Goal: Navigation & Orientation: Find specific page/section

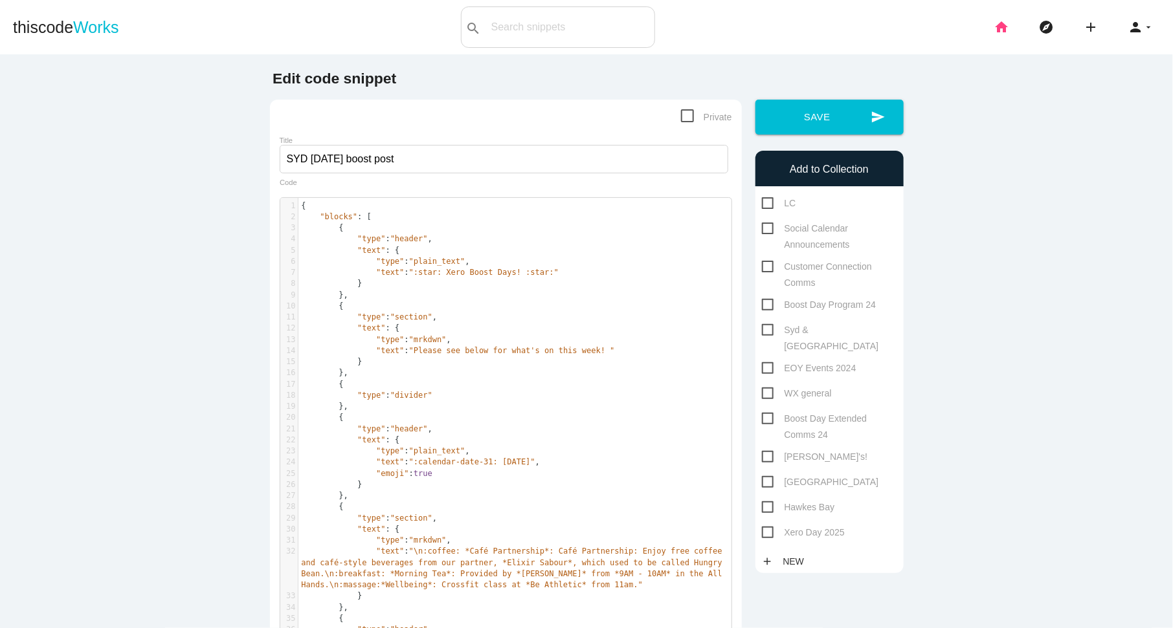
click at [1005, 22] on icon "home" at bounding box center [1002, 26] width 16 height 41
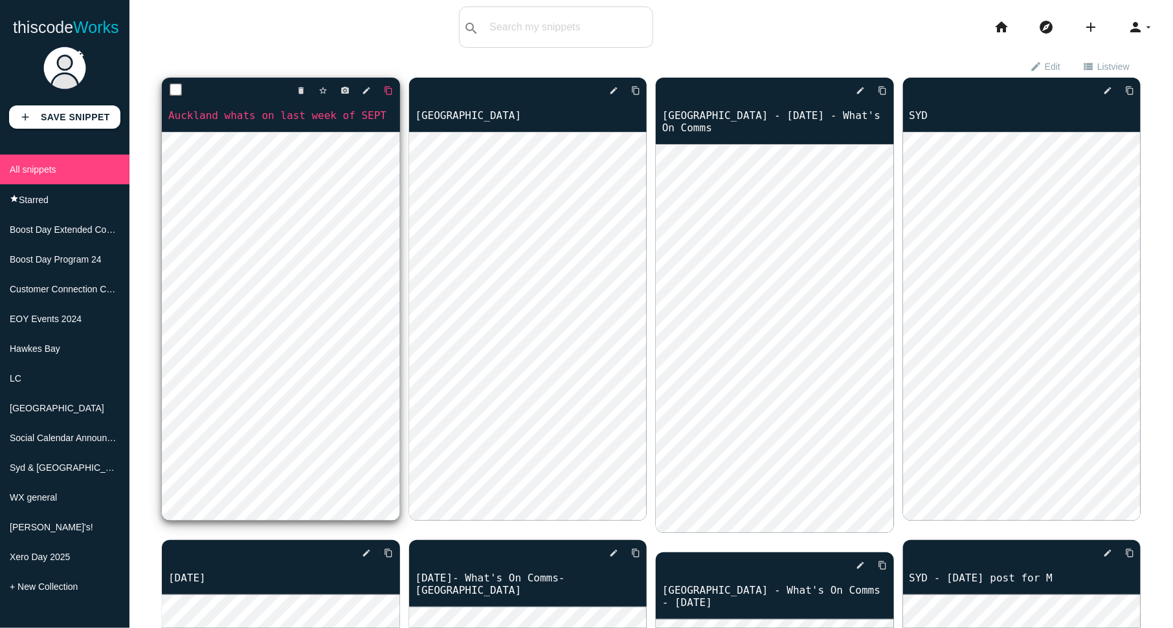
click at [382, 86] on link "content_copy" at bounding box center [383, 90] width 19 height 23
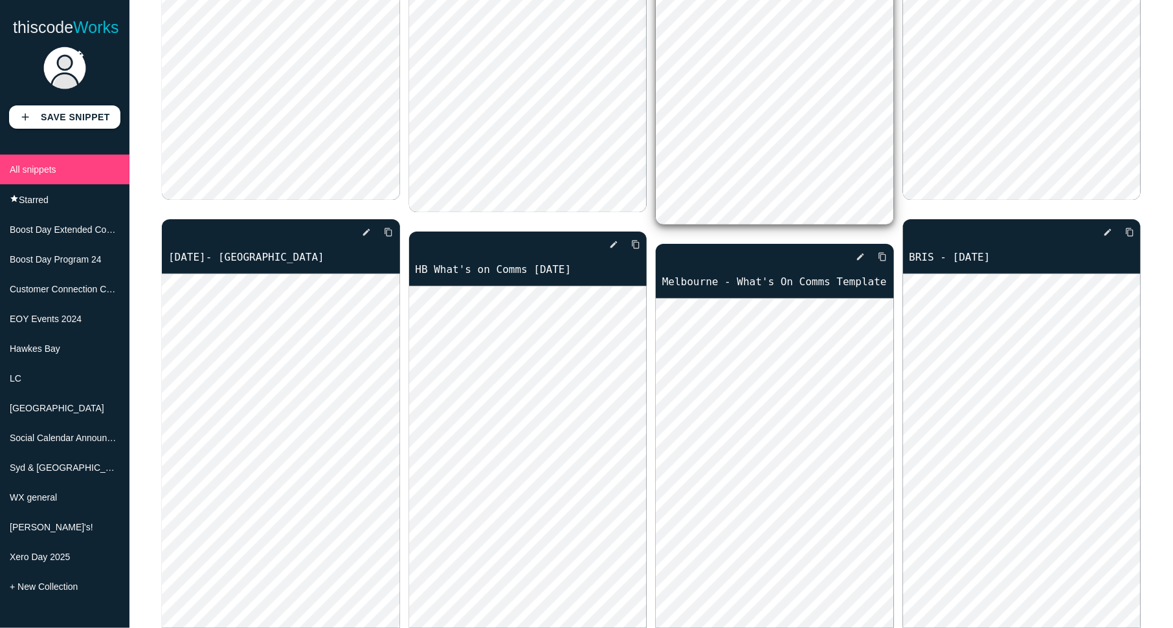
scroll to position [833, 0]
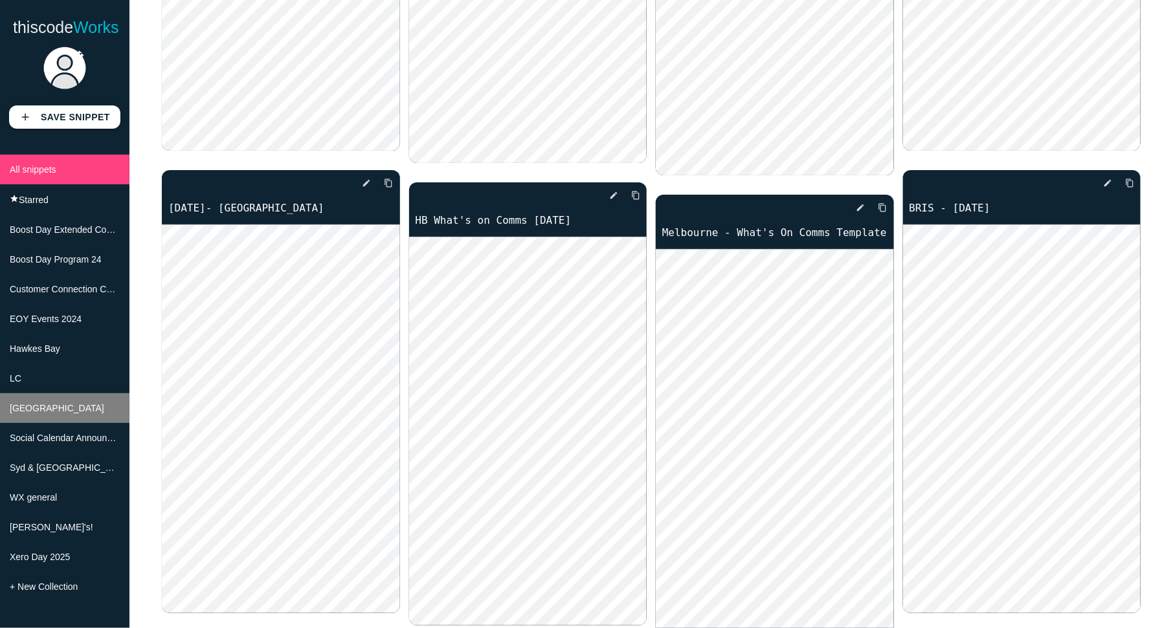
click at [49, 419] on li "[GEOGRAPHIC_DATA]" at bounding box center [64, 409] width 129 height 30
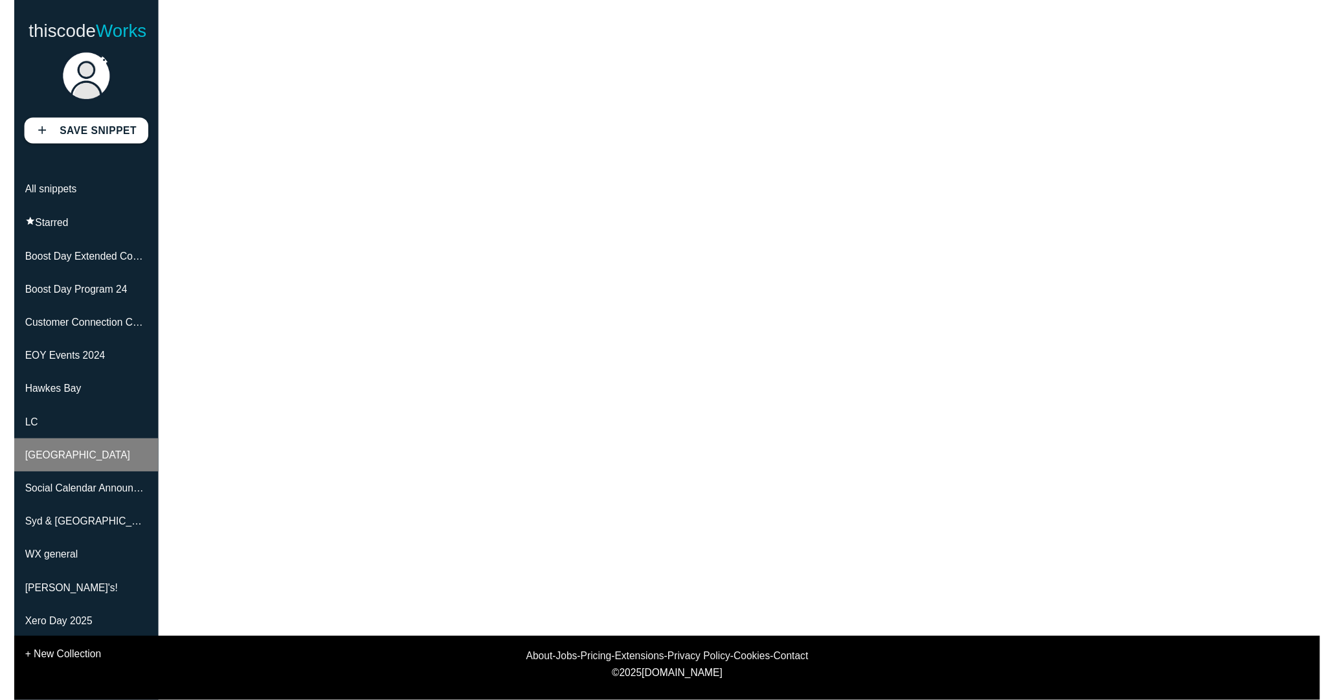
scroll to position [118, 0]
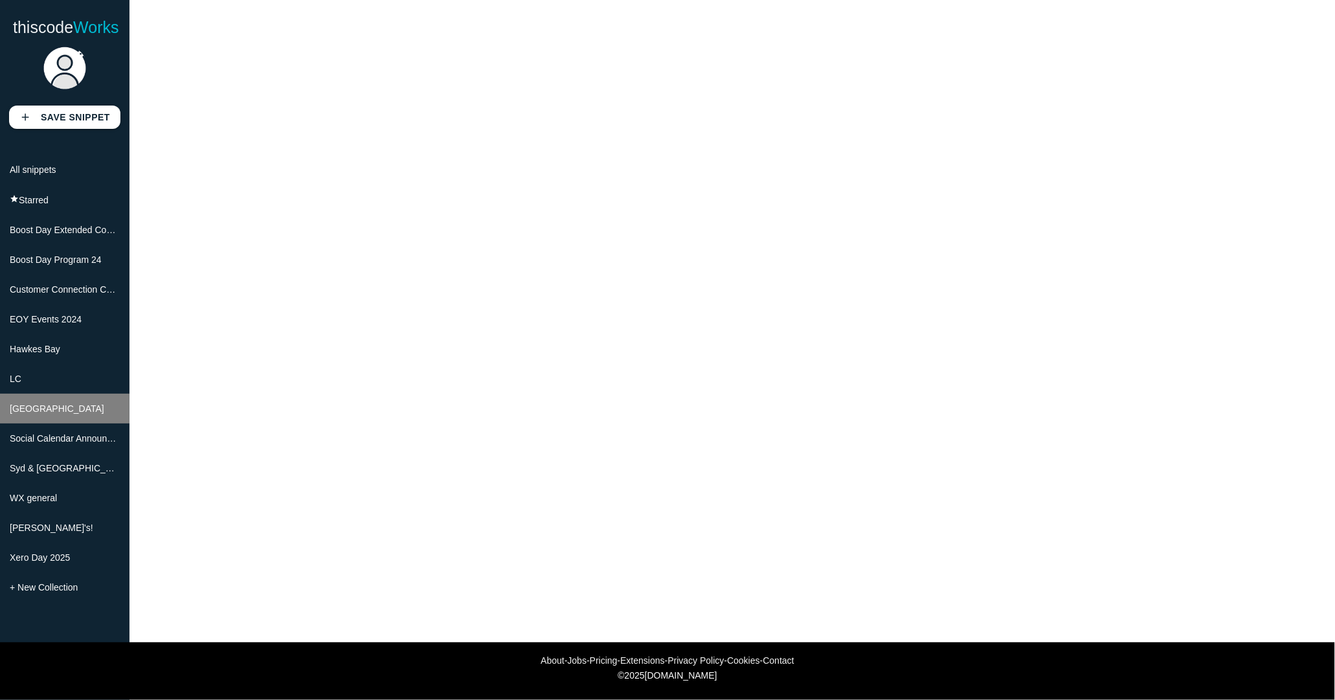
click at [41, 414] on li "[GEOGRAPHIC_DATA]" at bounding box center [64, 409] width 129 height 30
click at [69, 471] on span "Syd & [GEOGRAPHIC_DATA]" at bounding box center [70, 468] width 121 height 10
click at [54, 469] on span "Syd & [GEOGRAPHIC_DATA]" at bounding box center [70, 468] width 121 height 10
